Goal: Information Seeking & Learning: Learn about a topic

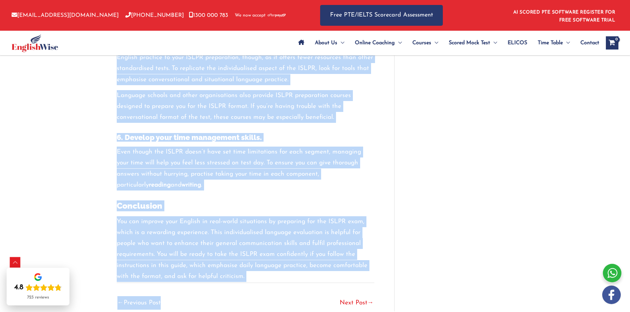
scroll to position [1327, 0]
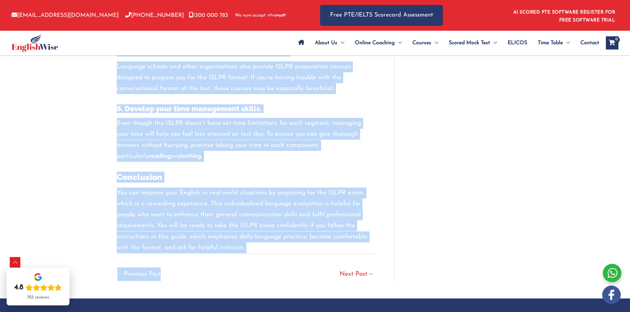
drag, startPoint x: 113, startPoint y: 113, endPoint x: 231, endPoint y: 193, distance: 142.4
copy div "ISLPR Practice Test Guide: How to Prepare for ISLPR Exam? / ISLPR / By englishw…"
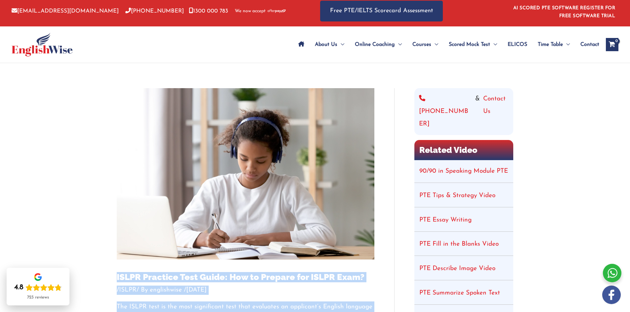
scroll to position [0, 0]
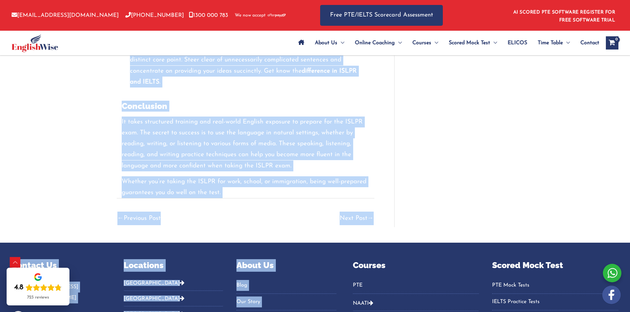
scroll to position [1638, 0]
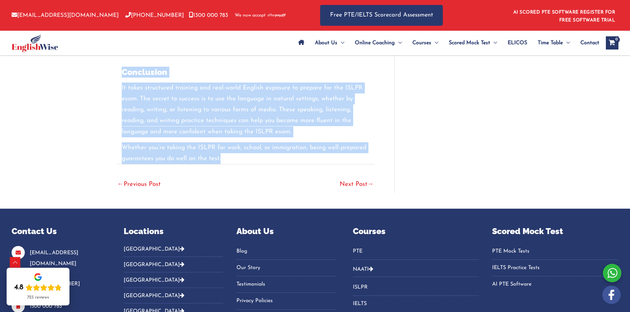
drag, startPoint x: 115, startPoint y: 149, endPoint x: 241, endPoint y: 149, distance: 125.6
copy div "ISLPR Practice Test: How to Practice The ISLPR Exam? / ISLPR / By englishwise /…"
